Goal: Information Seeking & Learning: Learn about a topic

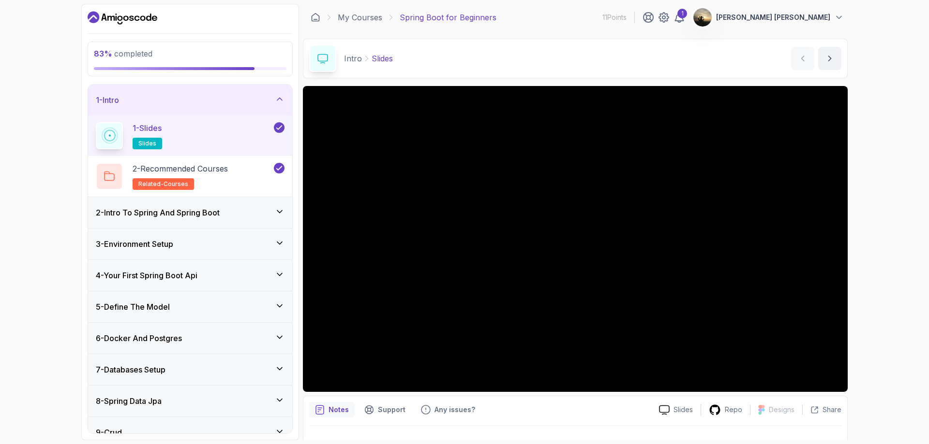
click at [134, 87] on div "1 - Intro" at bounding box center [190, 100] width 204 height 31
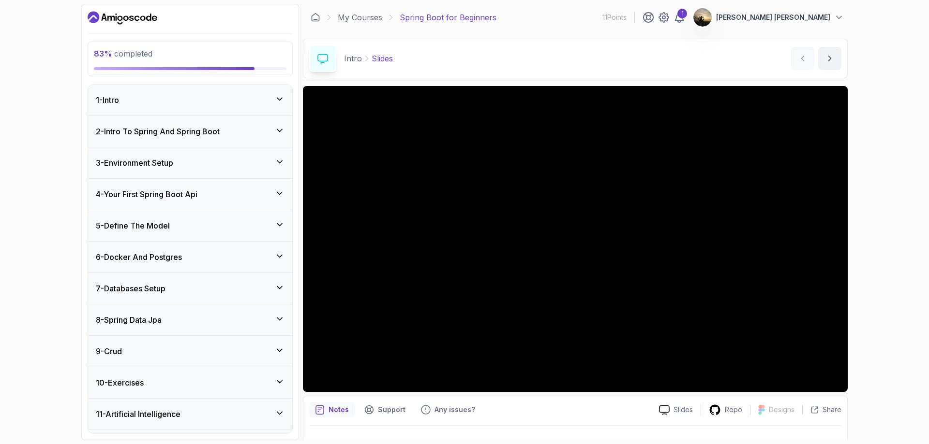
scroll to position [28, 0]
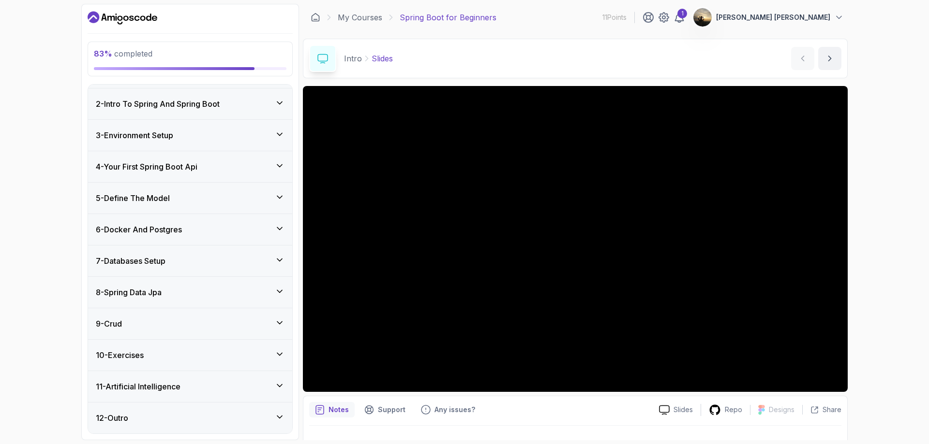
click at [170, 387] on h3 "11 - Artificial Intelligence" at bounding box center [138, 387] width 85 height 12
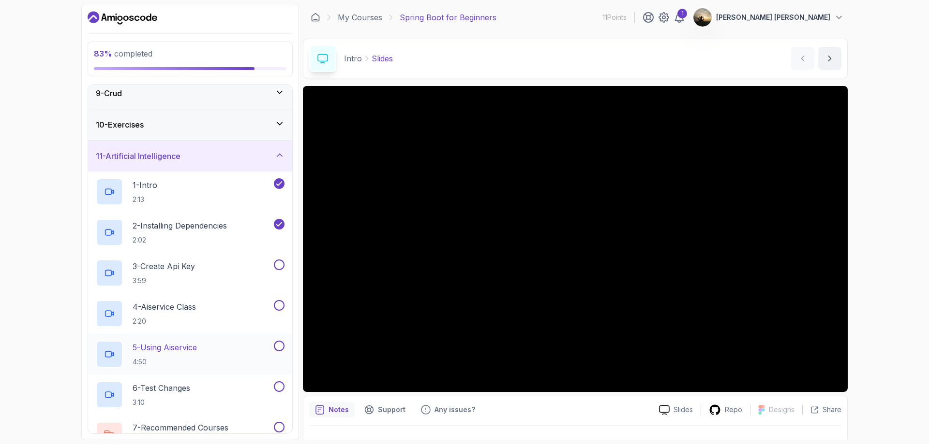
scroll to position [269, 0]
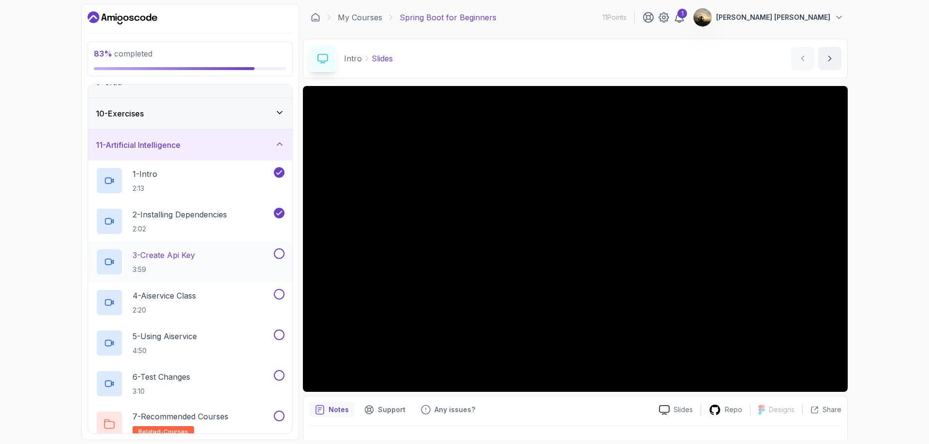
click at [161, 249] on div "3 - Create Api Key 3:59" at bounding box center [184, 262] width 176 height 27
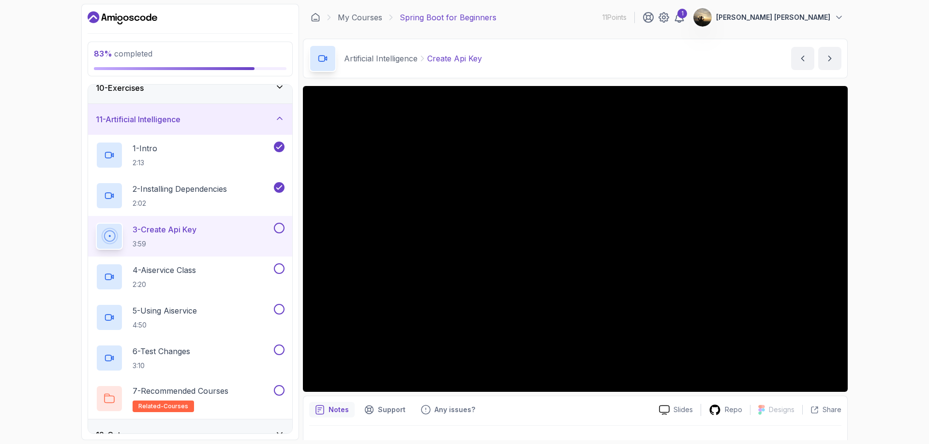
scroll to position [312, 0]
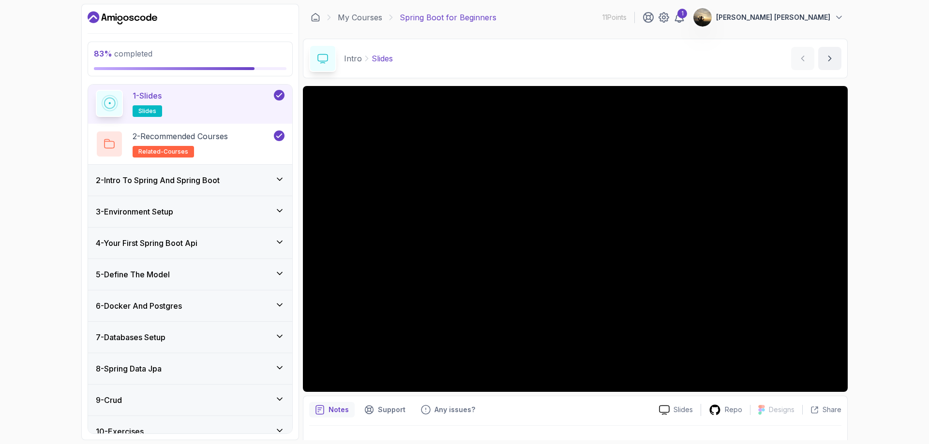
scroll to position [109, 0]
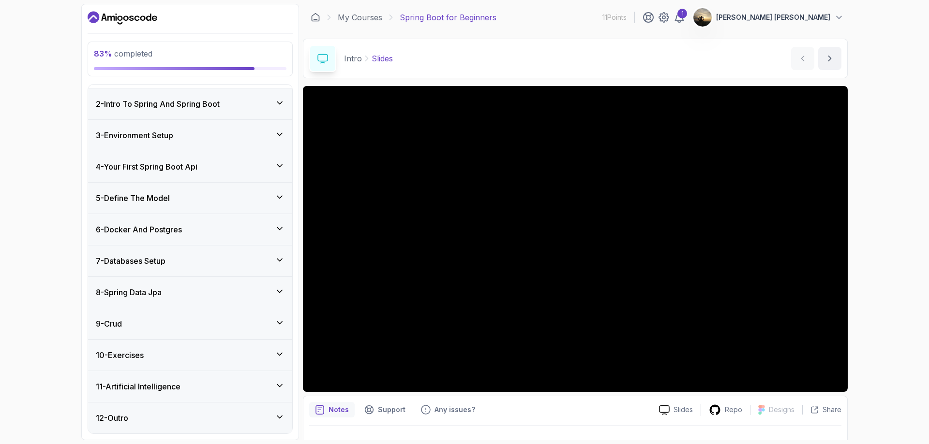
click at [175, 387] on h3 "11 - Artificial Intelligence" at bounding box center [138, 387] width 85 height 12
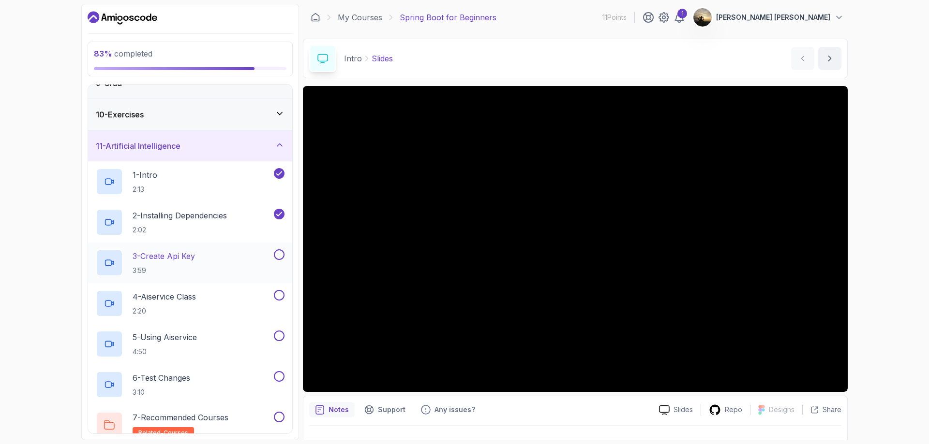
scroll to position [269, 0]
click at [257, 252] on div "3 - Create Api Key 3:59" at bounding box center [184, 262] width 176 height 27
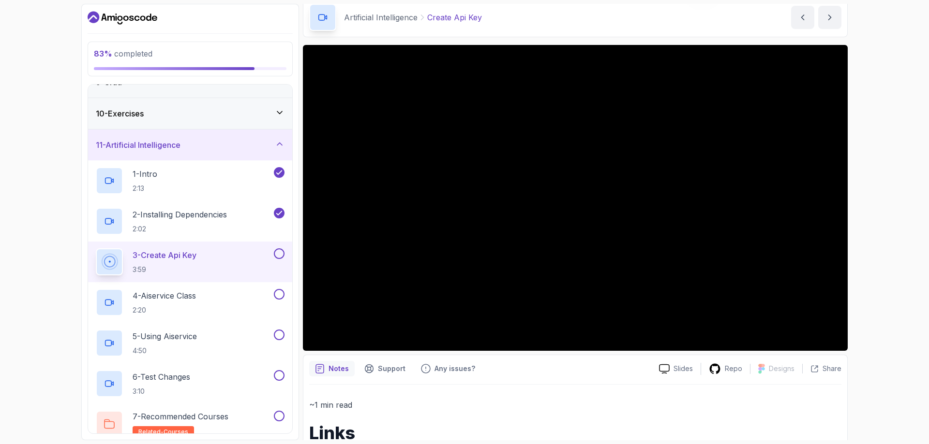
scroll to position [48, 0]
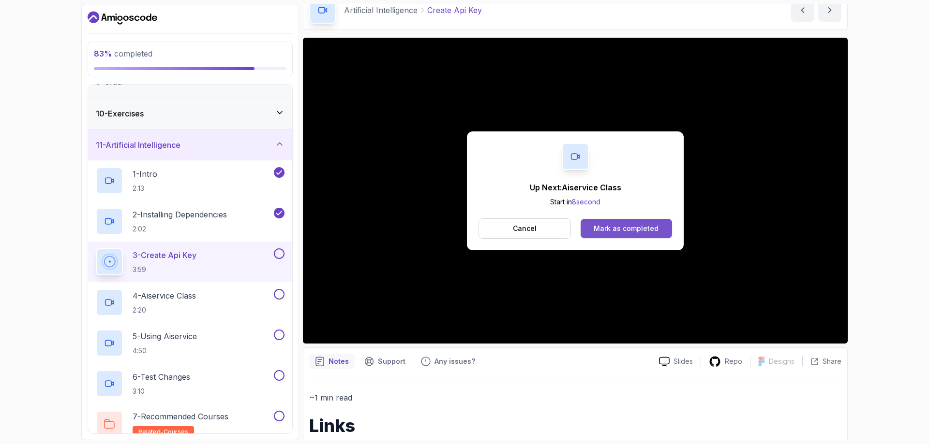
click at [618, 231] on div "Mark as completed" at bounding box center [625, 229] width 65 height 10
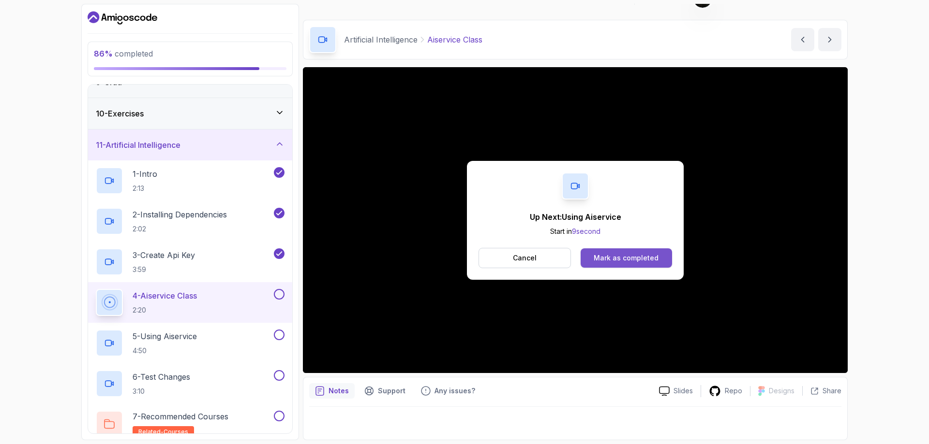
click at [617, 254] on div "Mark as completed" at bounding box center [625, 258] width 65 height 10
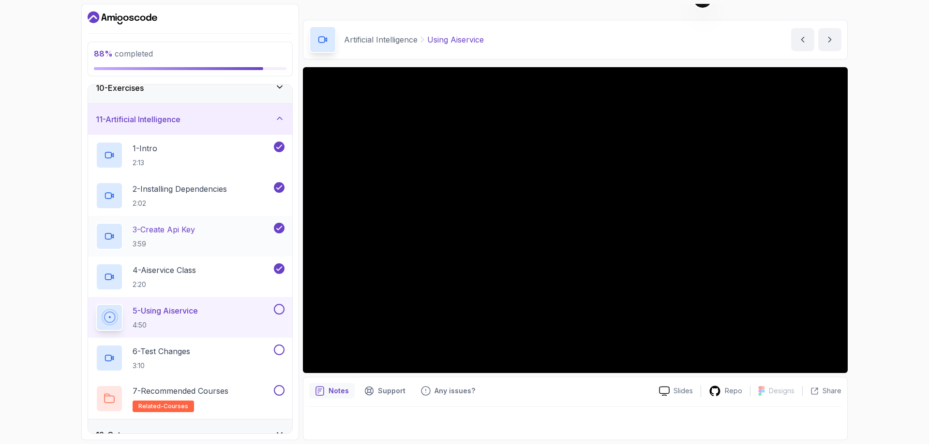
scroll to position [312, 0]
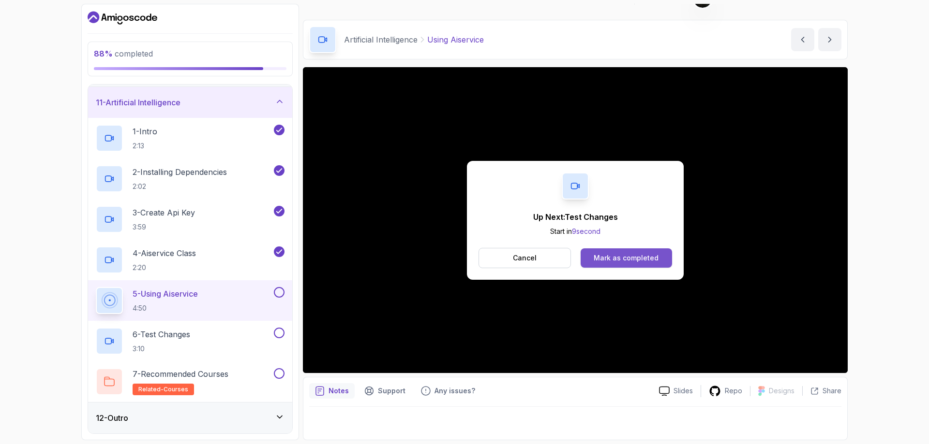
click at [601, 254] on div "Mark as completed" at bounding box center [625, 258] width 65 height 10
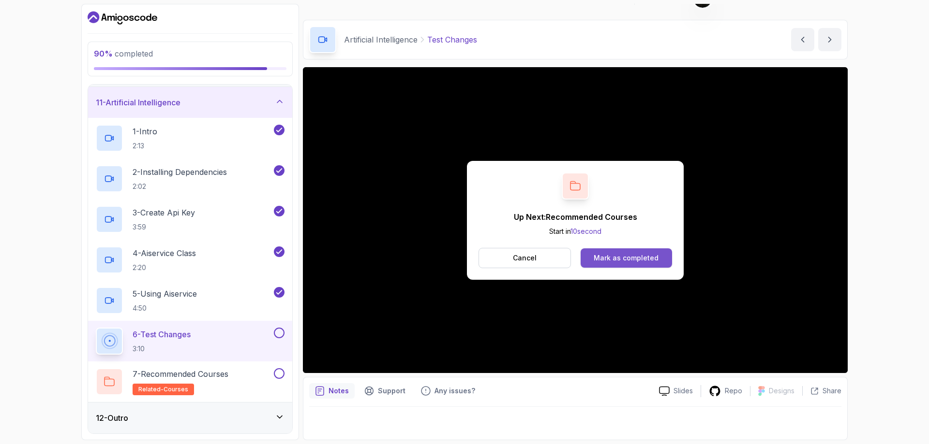
click at [608, 256] on div "Mark as completed" at bounding box center [625, 258] width 65 height 10
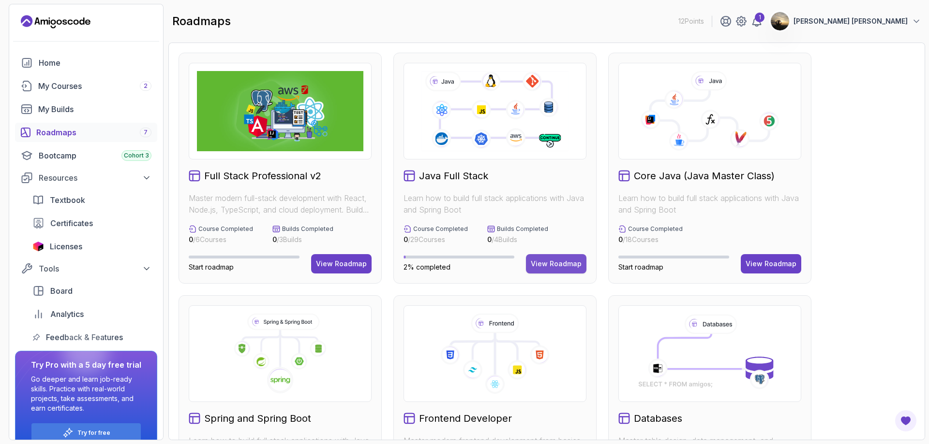
click at [557, 261] on div "View Roadmap" at bounding box center [556, 264] width 51 height 10
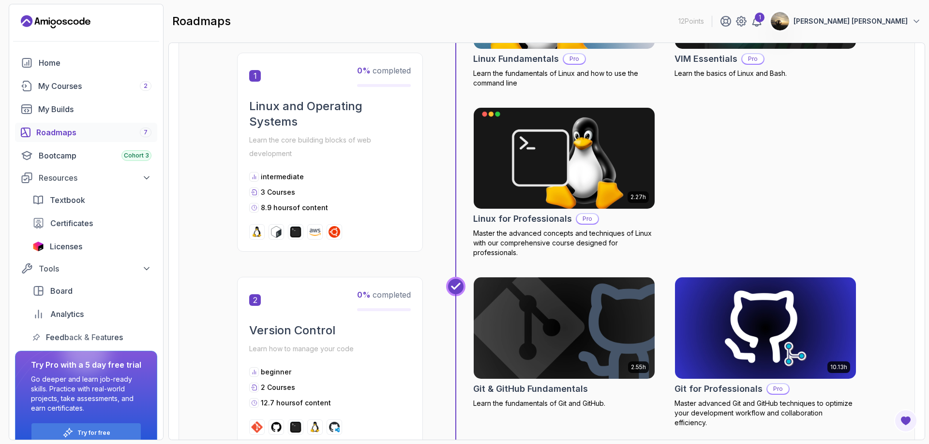
scroll to position [193, 0]
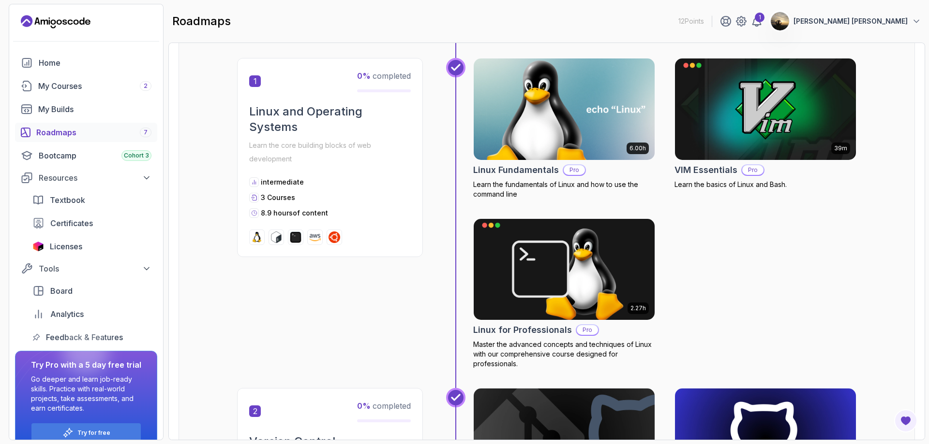
click at [562, 139] on img at bounding box center [564, 109] width 190 height 106
